Goal: Task Accomplishment & Management: Complete application form

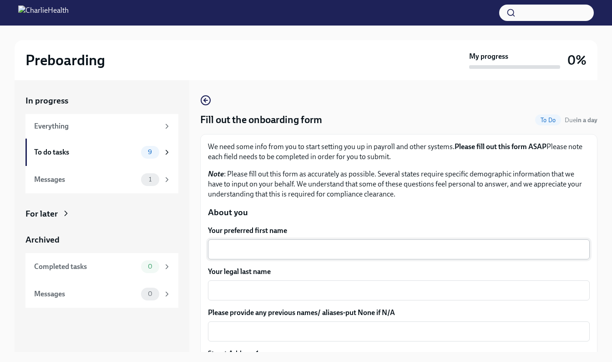
click at [280, 242] on div "x ​" at bounding box center [399, 249] width 382 height 20
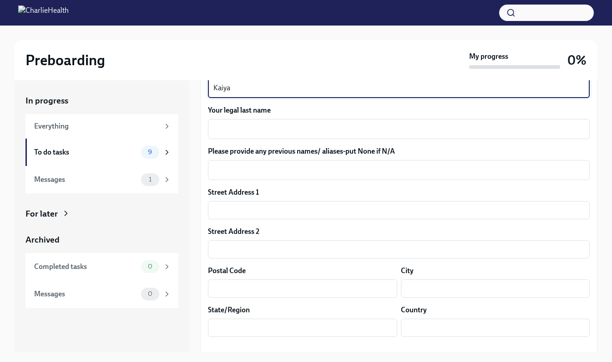
scroll to position [163, 0]
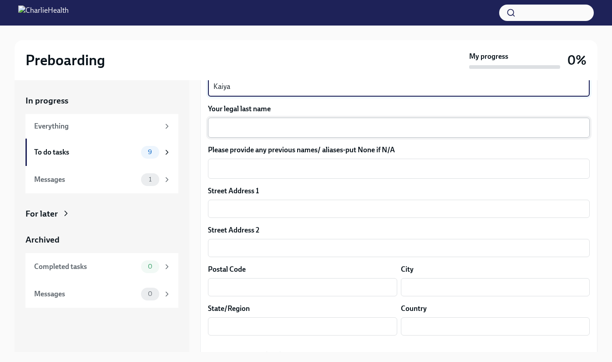
type textarea "Kaiya"
click at [402, 124] on textarea "Your legal last name" at bounding box center [399, 127] width 371 height 11
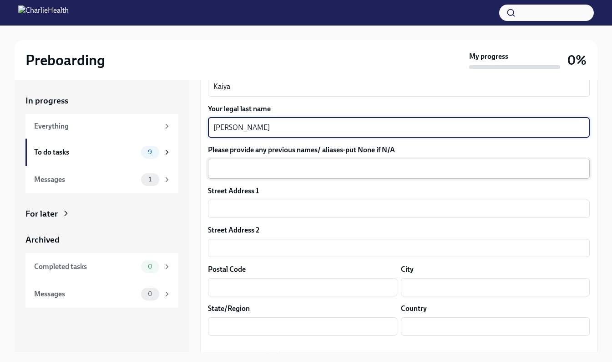
type textarea "[PERSON_NAME]"
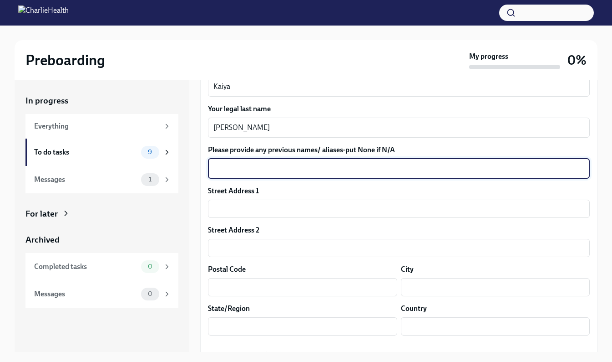
click at [306, 166] on textarea "Please provide any previous names/ aliases-put None if N/A" at bounding box center [399, 168] width 371 height 11
type textarea "X"
type textarea "N/A"
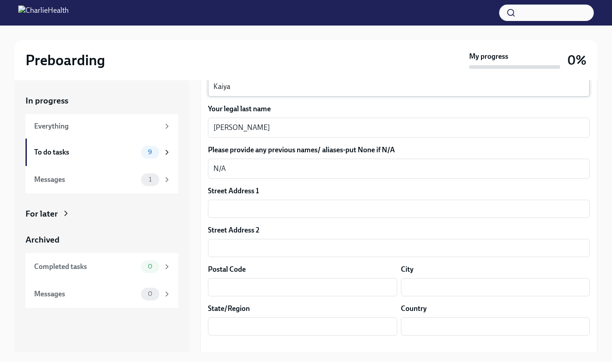
click at [235, 92] on div "Kaiya x ​" at bounding box center [399, 86] width 382 height 20
type textarea "K"
type textarea "Xakaiya (Kaiya)"
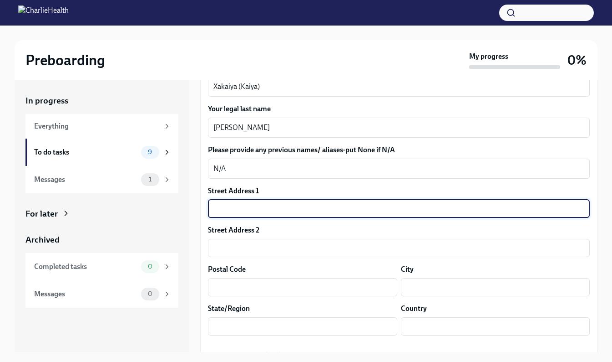
click at [288, 215] on input "text" at bounding box center [399, 208] width 382 height 18
type input "[STREET_ADDRESS]"
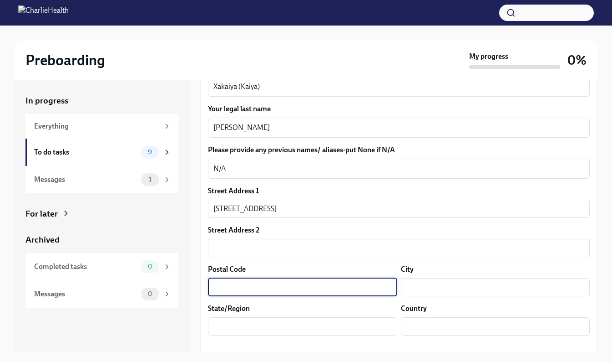
click at [287, 285] on input "text" at bounding box center [302, 287] width 189 height 18
type input "32311"
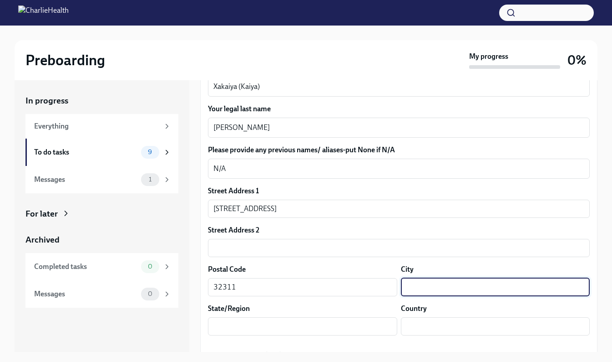
click at [413, 291] on input "text" at bounding box center [495, 287] width 189 height 18
type input "Tallahassee"
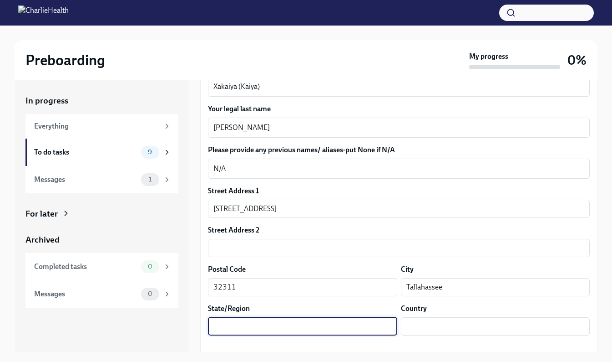
click at [361, 324] on input "text" at bounding box center [302, 326] width 189 height 18
type input "FL"
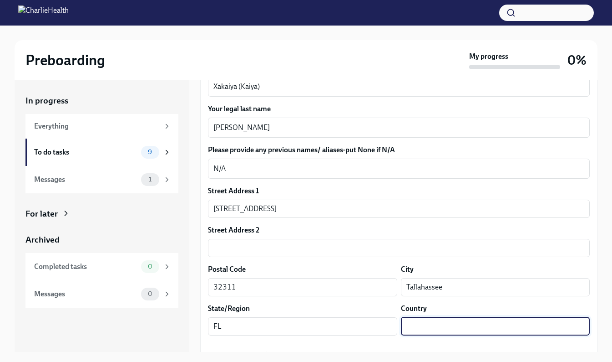
click at [423, 325] on input "text" at bounding box center [495, 326] width 189 height 18
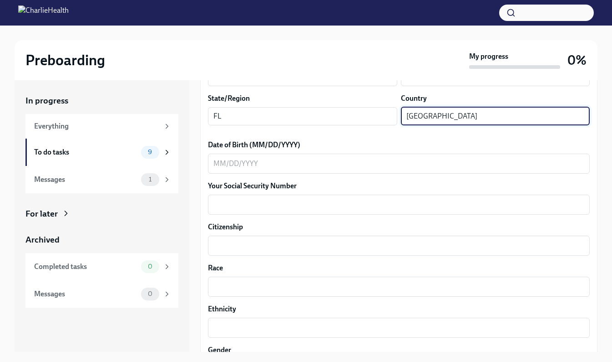
scroll to position [377, 0]
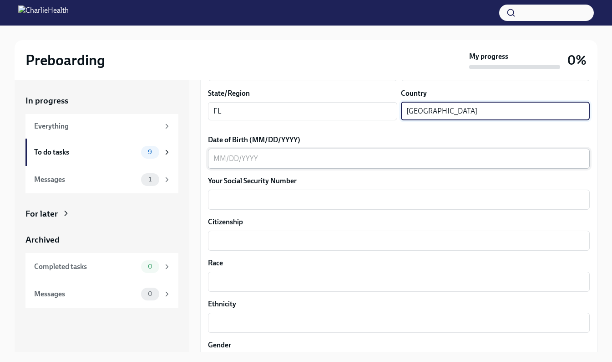
type input "[GEOGRAPHIC_DATA]"
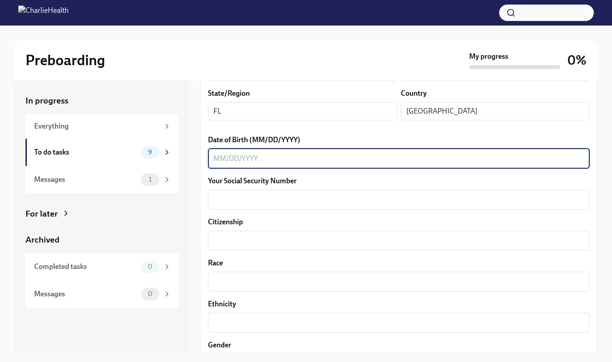
click at [404, 162] on textarea "Date of Birth (MM/DD/YYYY)" at bounding box center [399, 158] width 371 height 11
type textarea "[DATE]"
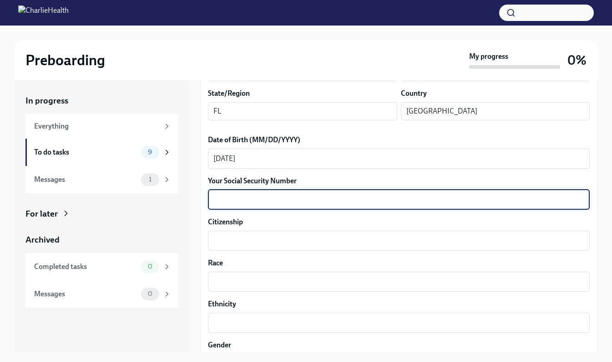
click at [360, 201] on textarea "Your Social Security Number" at bounding box center [399, 199] width 371 height 11
type textarea "593898870"
click at [308, 243] on textarea "Citizenship" at bounding box center [399, 240] width 371 height 11
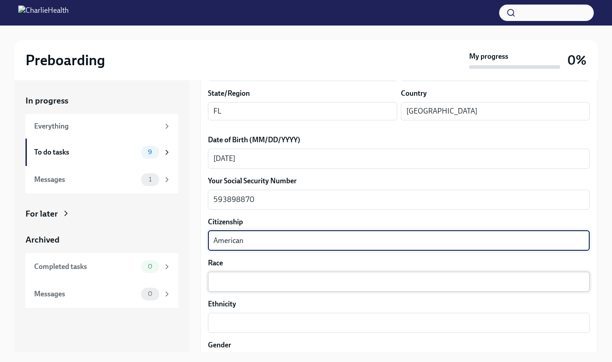
type textarea "American"
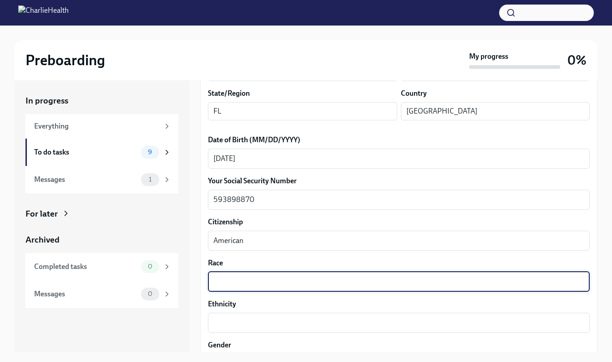
click at [294, 287] on textarea "Race" at bounding box center [399, 281] width 371 height 11
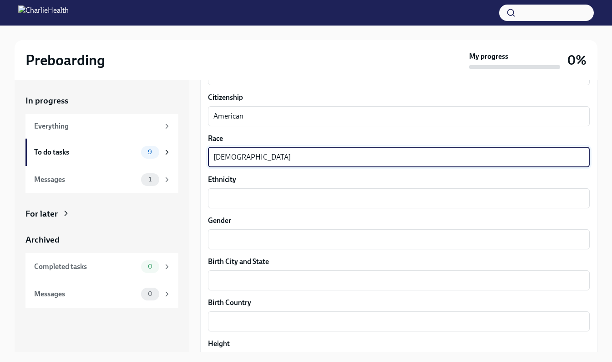
scroll to position [555, 0]
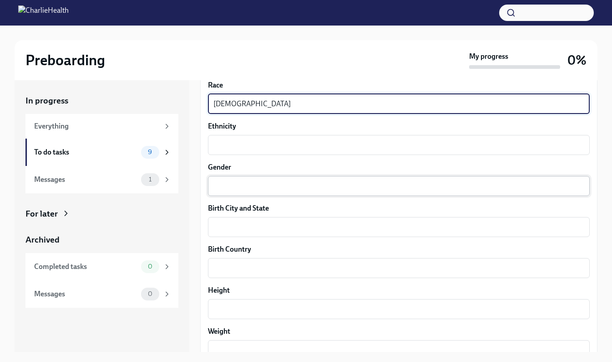
type textarea "[DEMOGRAPHIC_DATA]"
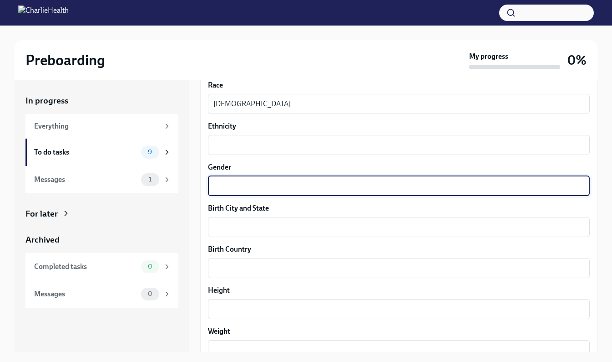
click at [548, 190] on textarea "Gender" at bounding box center [399, 185] width 371 height 11
type textarea "F"
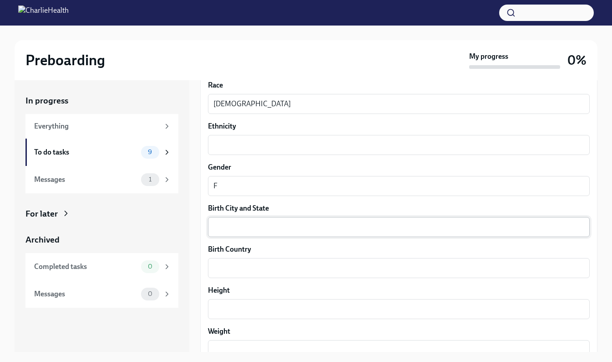
click at [439, 219] on div "x ​" at bounding box center [399, 227] width 382 height 20
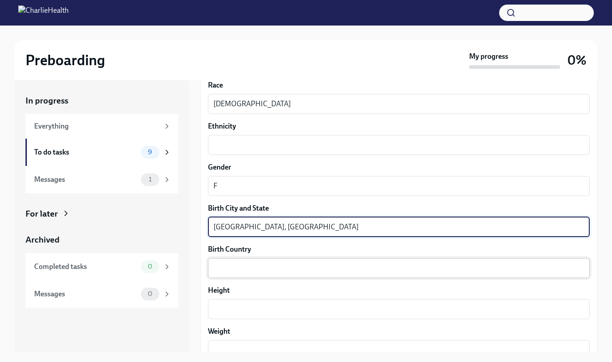
type textarea "[GEOGRAPHIC_DATA], [GEOGRAPHIC_DATA]"
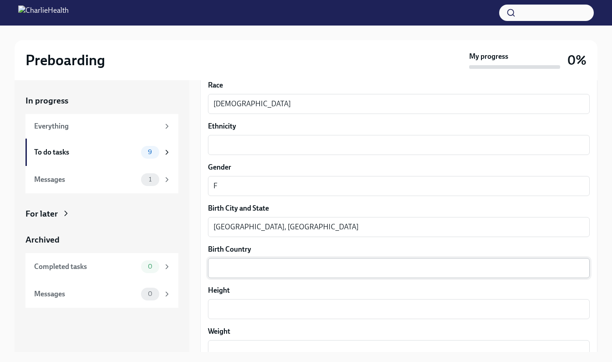
click at [384, 275] on div "x ​" at bounding box center [399, 268] width 382 height 20
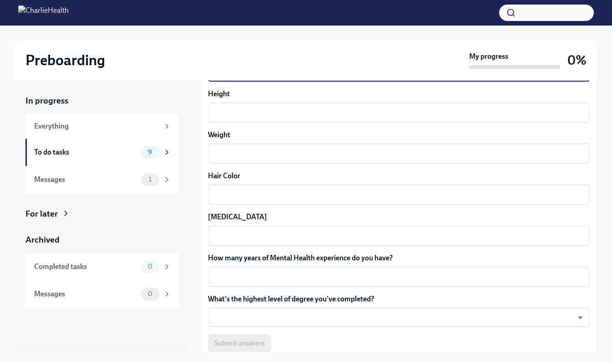
scroll to position [763, 0]
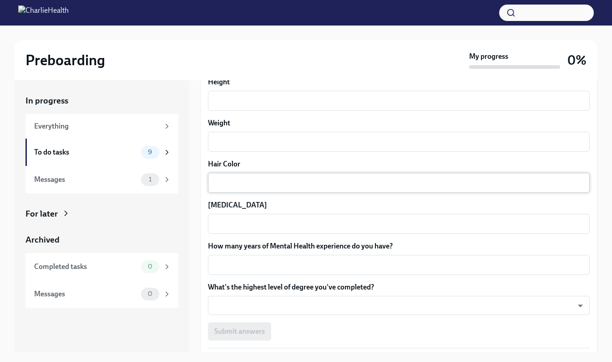
type textarea "[GEOGRAPHIC_DATA]"
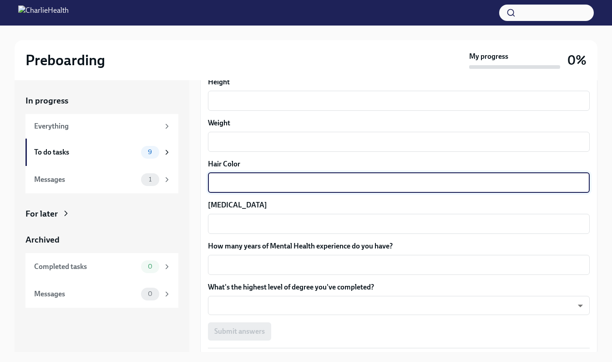
click at [498, 184] on textarea "Hair Color" at bounding box center [399, 182] width 371 height 11
type textarea "Brown"
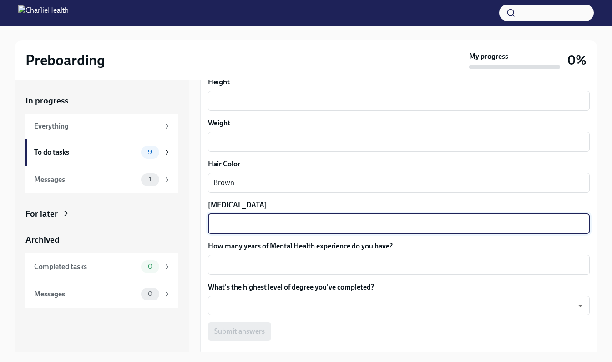
click at [448, 223] on textarea "[MEDICAL_DATA]" at bounding box center [399, 223] width 371 height 11
type textarea "Brown"
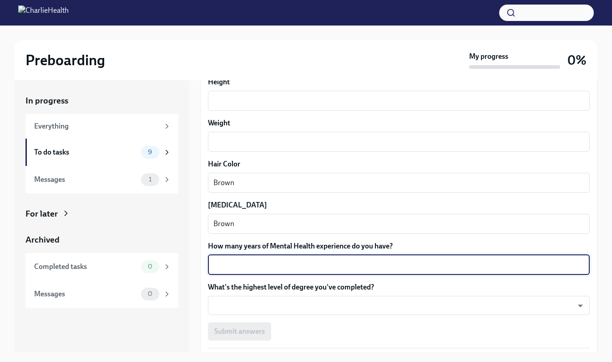
click at [429, 268] on textarea "How many years of Mental Health experience do you have?" at bounding box center [399, 264] width 371 height 11
type textarea "3"
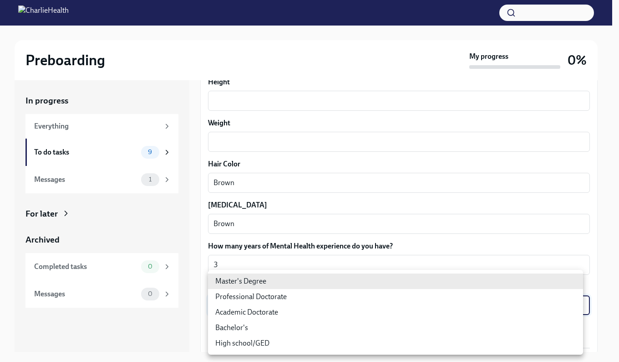
click at [400, 301] on body "Preboarding My progress 0% In progress Everything To do tasks 9 Messages 1 For …" at bounding box center [309, 188] width 619 height 377
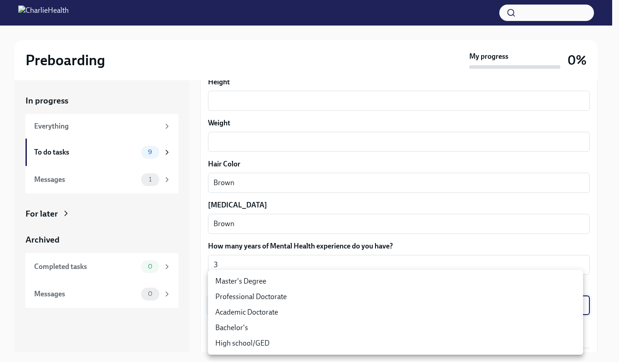
click at [387, 283] on li "Master's Degree" at bounding box center [395, 280] width 375 height 15
type input "2vBr-ghkD"
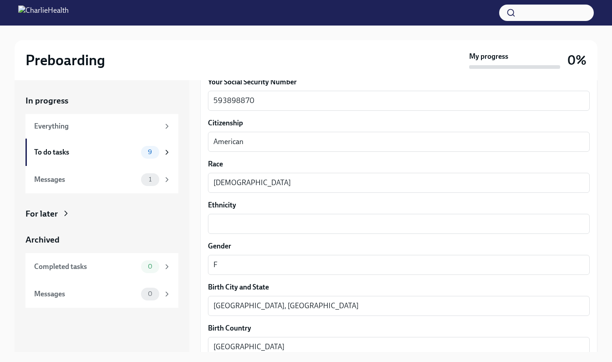
scroll to position [459, 0]
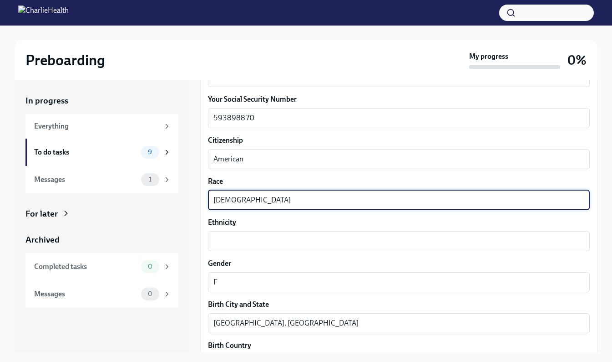
drag, startPoint x: 284, startPoint y: 202, endPoint x: 186, endPoint y: 210, distance: 98.7
click at [186, 210] on div "In progress Everything To do tasks 9 Messages 1 For later Archived Completed ta…" at bounding box center [306, 215] width 583 height 271
type textarea "Black"
click at [234, 238] on textarea "Ethnicity" at bounding box center [399, 240] width 371 height 11
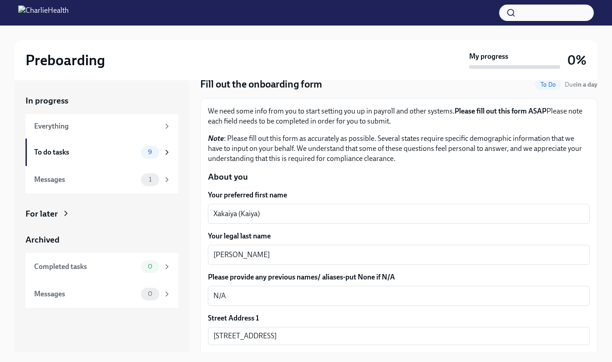
scroll to position [7, 0]
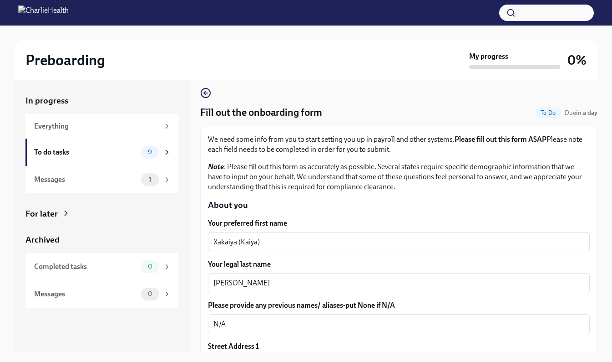
type textarea "[DEMOGRAPHIC_DATA]"
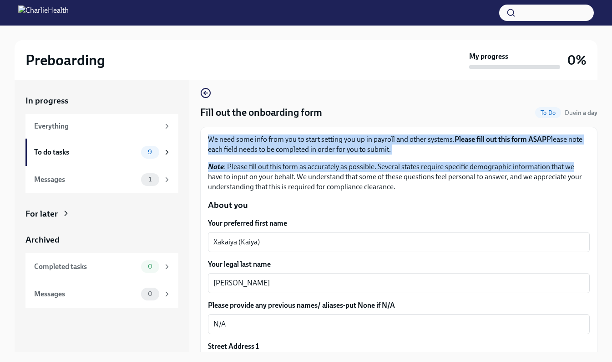
drag, startPoint x: 598, startPoint y: 107, endPoint x: 580, endPoint y: 158, distance: 54.4
click at [580, 158] on div "Preboarding My progress 0% In progress Everything To do tasks 9 Messages 1 For …" at bounding box center [306, 201] width 612 height 352
drag, startPoint x: 580, startPoint y: 158, endPoint x: 527, endPoint y: 171, distance: 54.9
click at [527, 171] on p "Note : Please fill out this form as accurately as possible. Several states requ…" at bounding box center [399, 177] width 382 height 30
click at [448, 148] on p "We need some info from you to start setting you up in payroll and other systems…" at bounding box center [399, 144] width 382 height 20
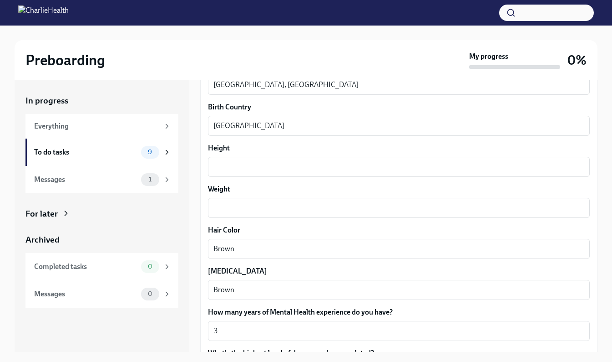
scroll to position [707, 0]
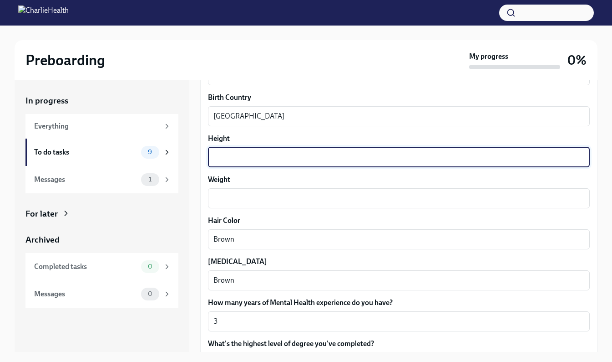
click at [471, 156] on textarea "Height" at bounding box center [399, 157] width 371 height 11
type textarea "5'6"
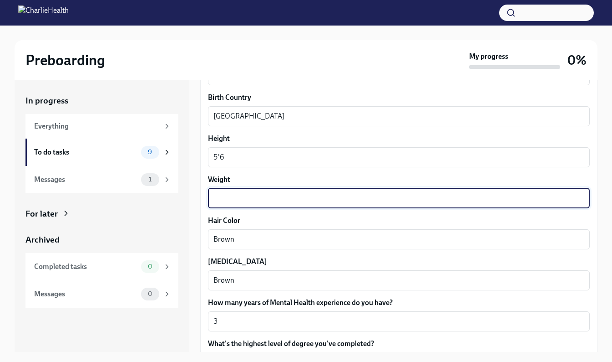
click at [346, 196] on textarea "Weight" at bounding box center [399, 198] width 371 height 11
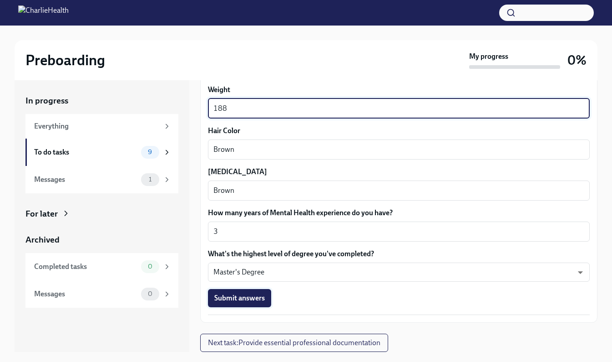
type textarea "188"
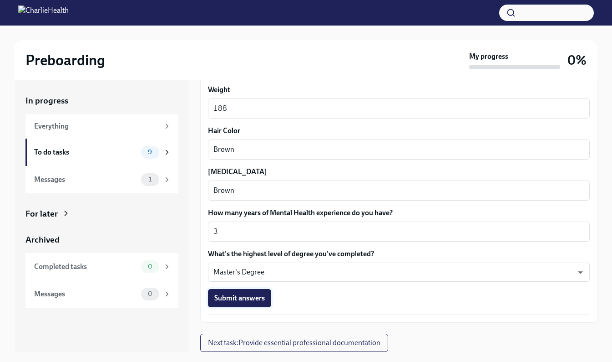
click at [228, 299] on span "Submit answers" at bounding box center [239, 297] width 51 height 9
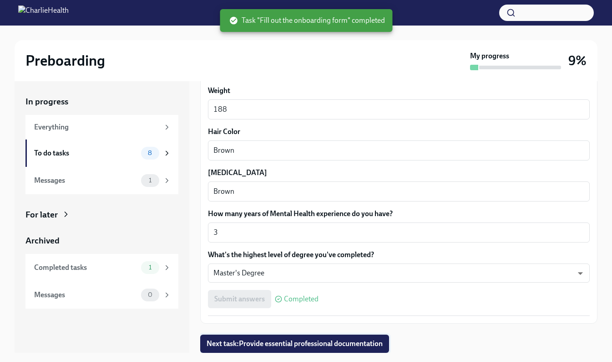
click at [345, 340] on span "Next task : Provide essential professional documentation" at bounding box center [295, 343] width 176 height 9
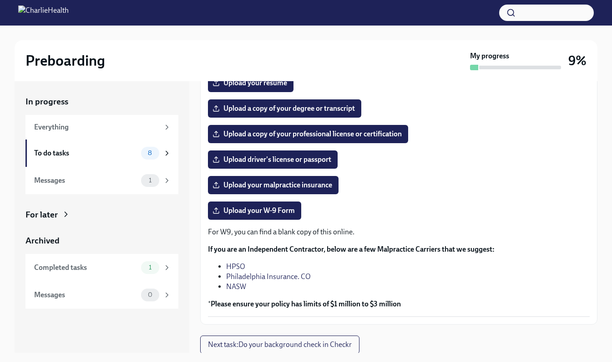
scroll to position [140, 0]
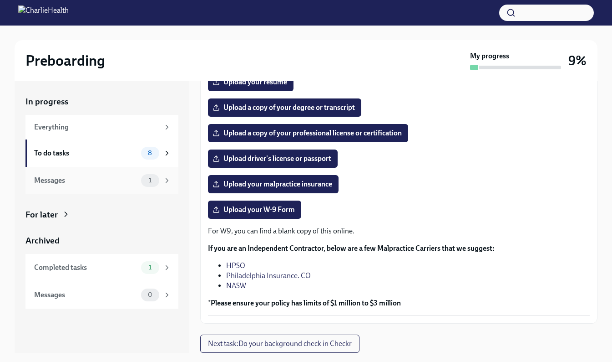
click at [159, 181] on div "1" at bounding box center [150, 180] width 18 height 13
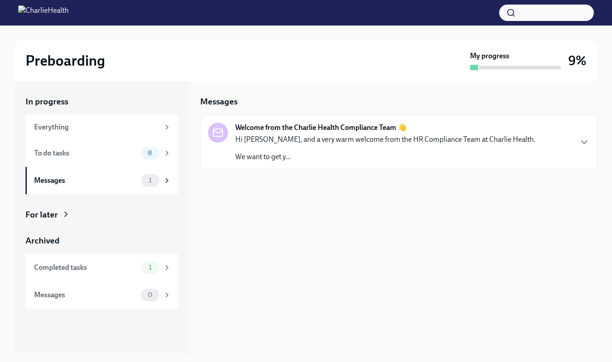
click at [316, 150] on div "Hi [PERSON_NAME], and a very warm welcome from the HR Compliance Team at Charli…" at bounding box center [385, 147] width 301 height 27
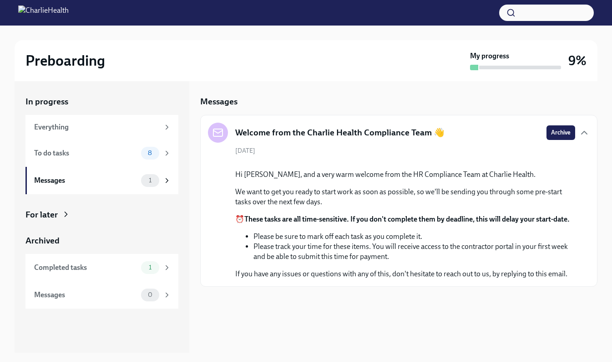
scroll to position [39, 0]
click at [150, 266] on span "1" at bounding box center [150, 267] width 14 height 7
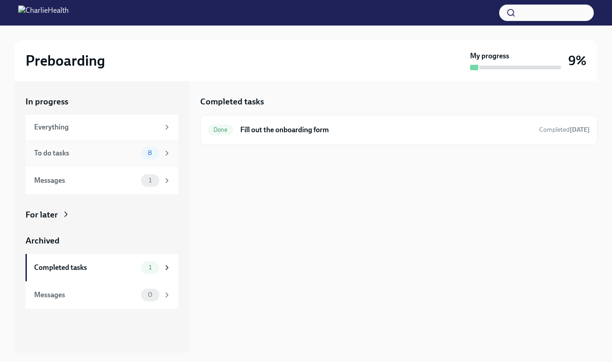
click at [133, 159] on div "To do tasks 8" at bounding box center [102, 153] width 137 height 13
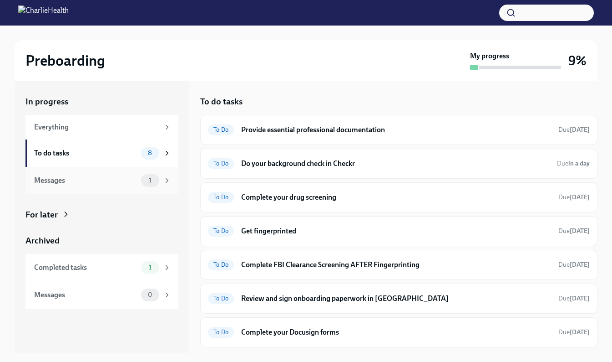
click at [114, 187] on div "Messages 1" at bounding box center [101, 180] width 153 height 27
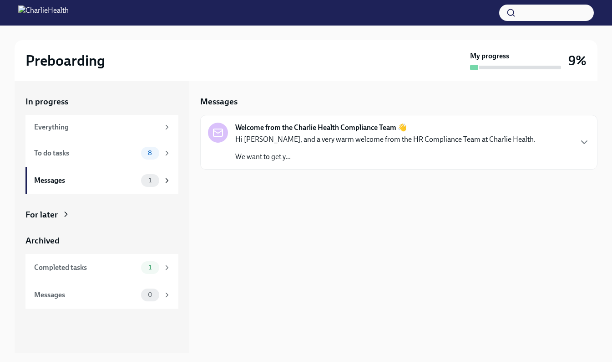
click at [296, 138] on p "Hi [PERSON_NAME], and a very warm welcome from the HR Compliance Team at Charli…" at bounding box center [385, 139] width 301 height 10
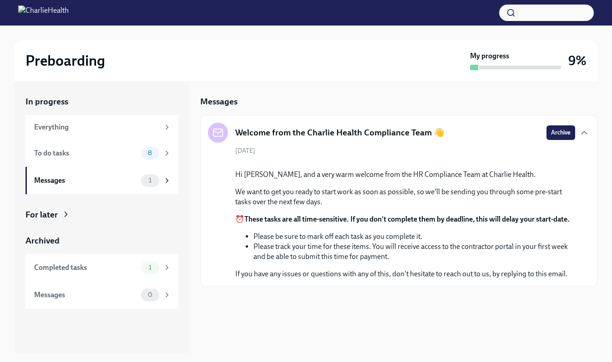
scroll to position [40, 0]
click at [107, 163] on div "To do tasks 8" at bounding box center [101, 152] width 153 height 27
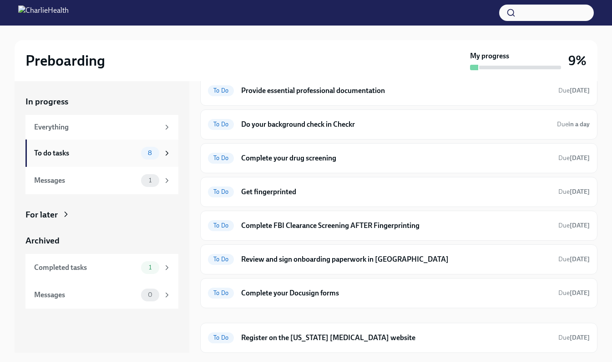
scroll to position [39, 0]
click at [558, 125] on span "Due in a day" at bounding box center [573, 125] width 33 height 8
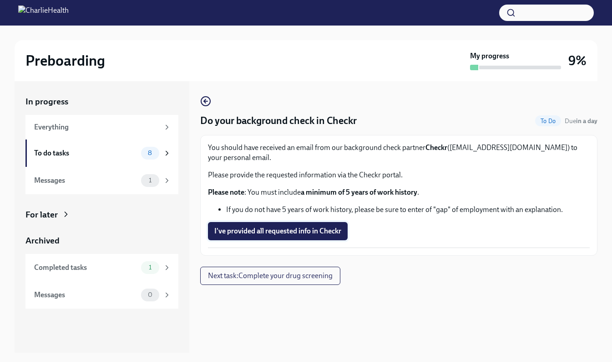
click at [327, 232] on span "I've provided all requested info in Checkr" at bounding box center [277, 230] width 127 height 9
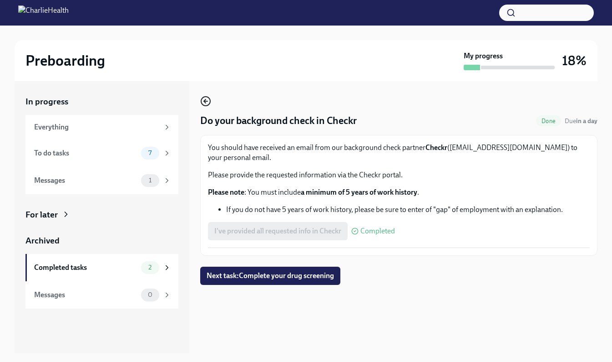
click at [209, 105] on icon "button" at bounding box center [205, 101] width 11 height 11
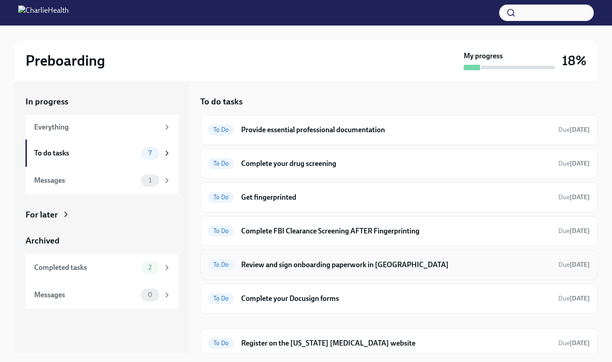
scroll to position [5, 0]
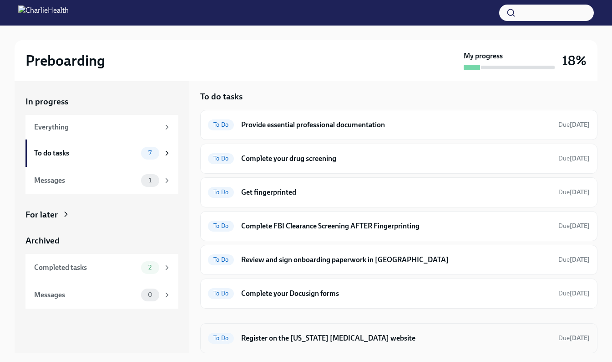
click at [405, 338] on h6 "Register on the [US_STATE] [MEDICAL_DATA] website" at bounding box center [396, 338] width 310 height 10
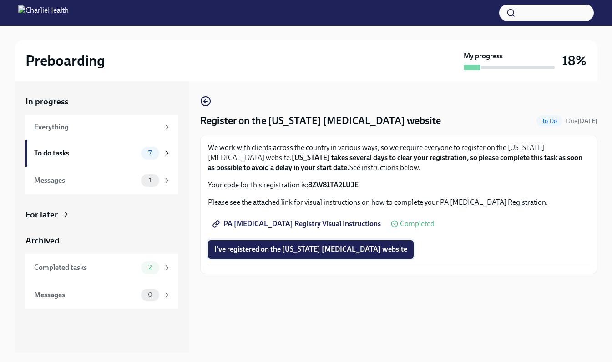
click at [351, 251] on span "I've registered on the [US_STATE] [MEDICAL_DATA] website" at bounding box center [310, 249] width 193 height 9
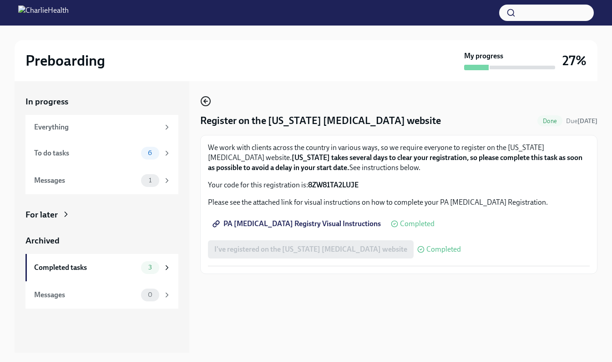
click at [206, 99] on icon "button" at bounding box center [205, 101] width 2 height 4
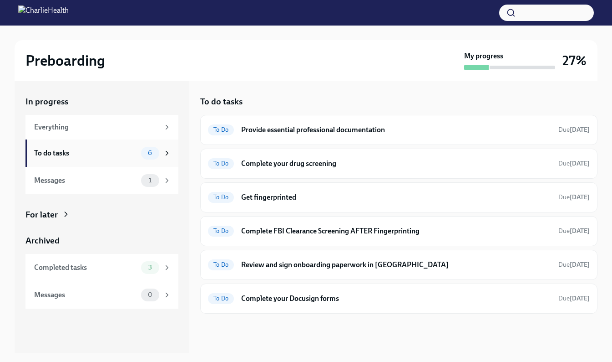
click at [95, 141] on div "To do tasks 6" at bounding box center [101, 152] width 153 height 27
click at [94, 122] on div "Everything" at bounding box center [96, 127] width 125 height 10
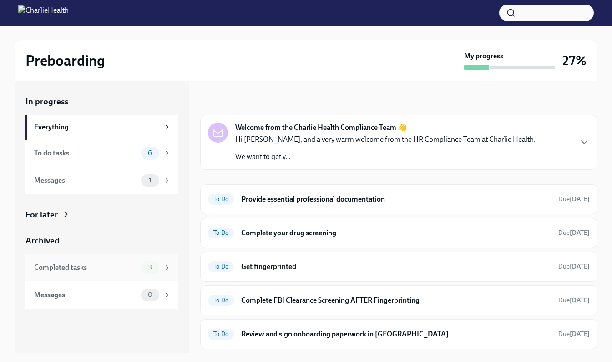
click at [93, 269] on div "Completed tasks" at bounding box center [85, 267] width 103 height 10
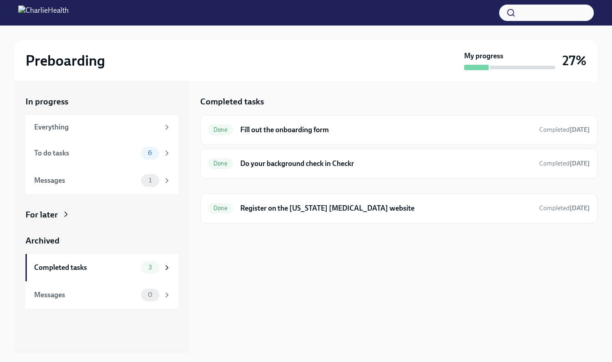
click at [53, 215] on div "For later" at bounding box center [41, 215] width 32 height 12
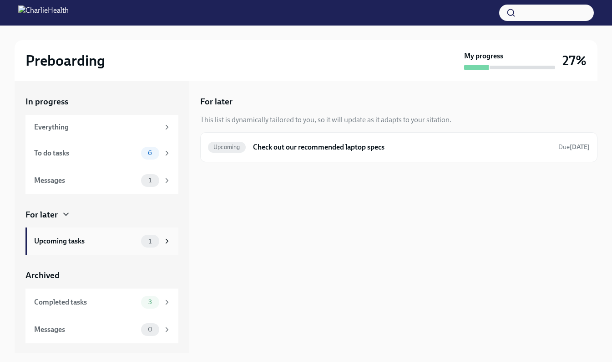
click at [69, 238] on div "Upcoming tasks" at bounding box center [85, 241] width 103 height 10
click at [80, 144] on div "To do tasks 6" at bounding box center [101, 152] width 153 height 27
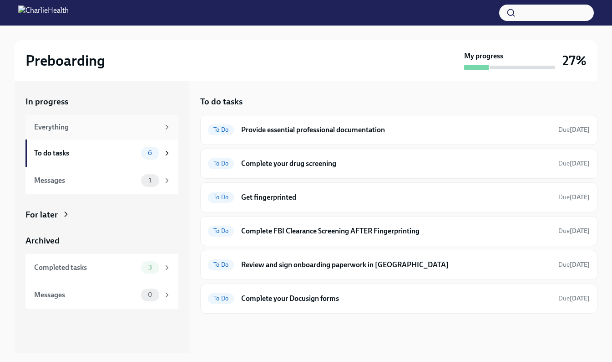
click at [76, 120] on div "Everything" at bounding box center [101, 127] width 153 height 25
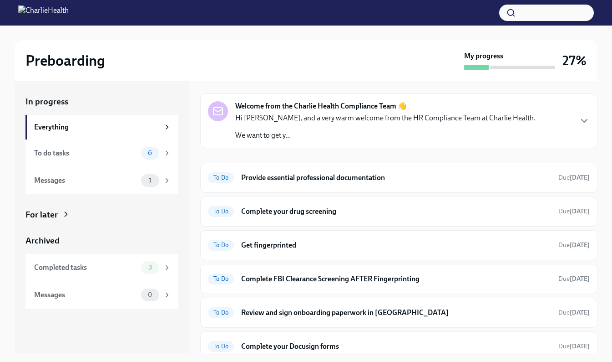
scroll to position [30, 0]
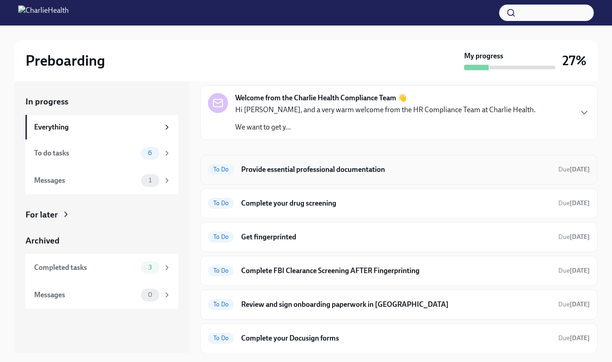
click at [405, 167] on h6 "Provide essential professional documentation" at bounding box center [396, 169] width 310 height 10
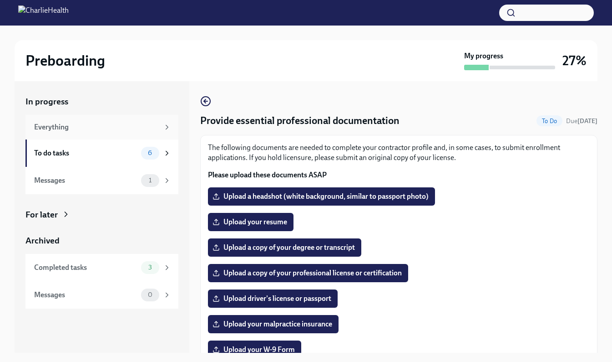
click at [113, 125] on div "Everything" at bounding box center [96, 127] width 125 height 10
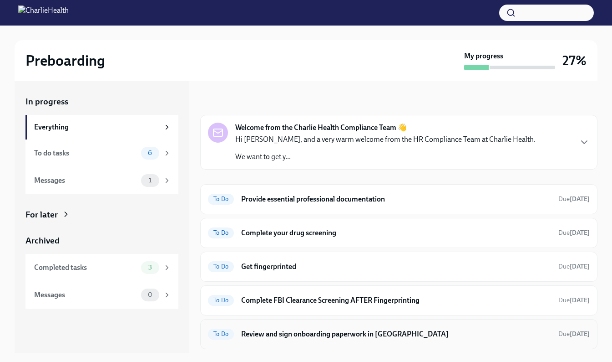
click at [388, 337] on h6 "Review and sign onboarding paperwork in [GEOGRAPHIC_DATA]" at bounding box center [396, 334] width 310 height 10
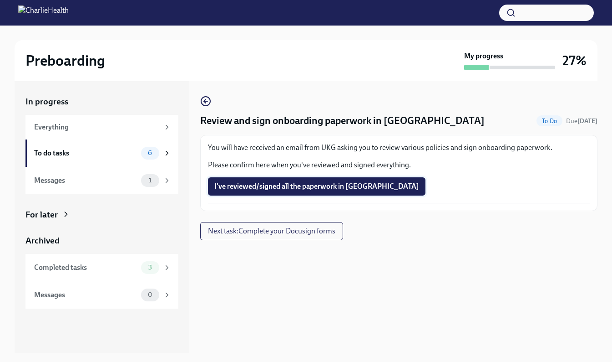
click at [335, 189] on span "I've reviewed/signed all the paperwork in [GEOGRAPHIC_DATA]" at bounding box center [316, 186] width 205 height 9
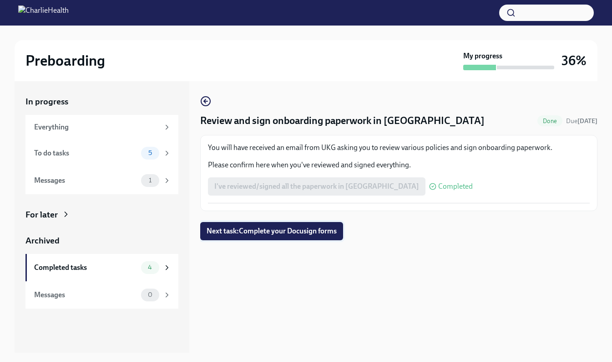
click at [239, 224] on button "Next task : Complete your Docusign forms" at bounding box center [271, 231] width 143 height 18
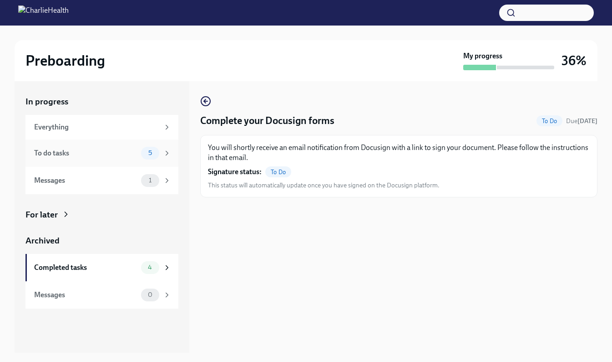
click at [98, 151] on div "To do tasks" at bounding box center [85, 153] width 103 height 10
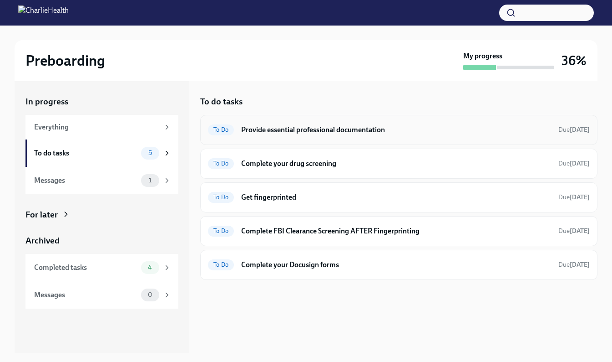
click at [324, 135] on div "To Do Provide essential professional documentation Due [DATE]" at bounding box center [399, 129] width 382 height 15
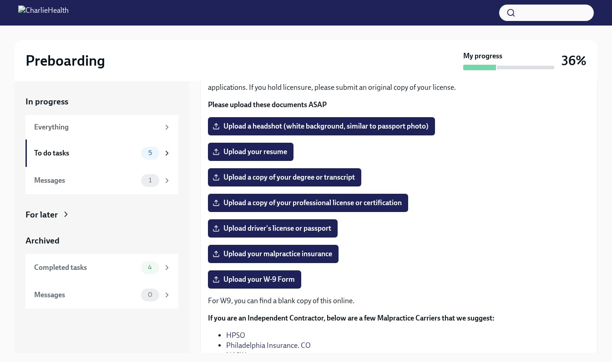
scroll to position [76, 0]
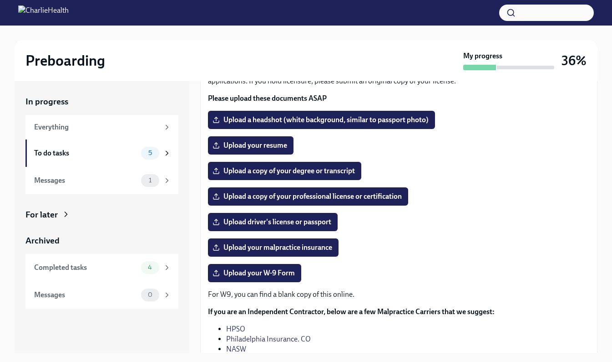
click at [251, 347] on li "NASW" at bounding box center [408, 349] width 364 height 10
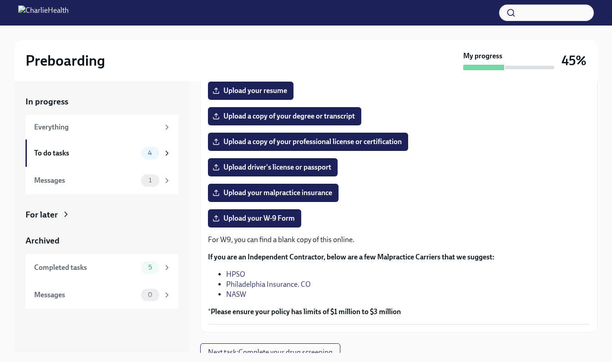
scroll to position [131, 0]
